Goal: Register for event/course

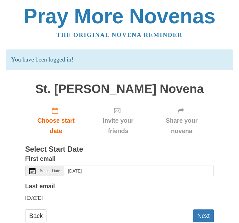
scroll to position [30, 0]
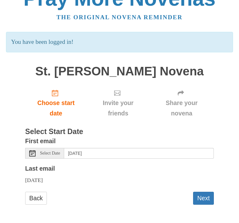
click at [207, 194] on button "Next" at bounding box center [203, 198] width 21 height 13
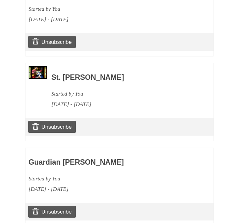
scroll to position [338, 0]
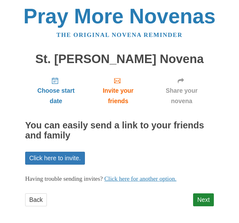
click at [204, 197] on link "Next" at bounding box center [203, 199] width 21 height 13
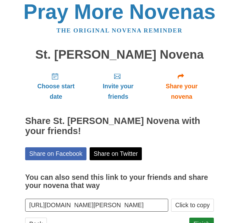
scroll to position [8, 0]
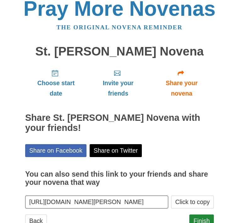
click at [205, 217] on link "Finish" at bounding box center [202, 220] width 25 height 13
